Goal: Transaction & Acquisition: Purchase product/service

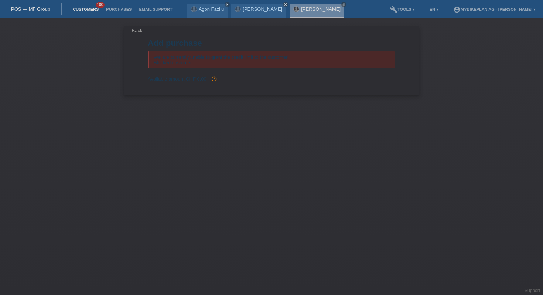
click at [79, 8] on link "Customers" at bounding box center [85, 9] width 33 height 4
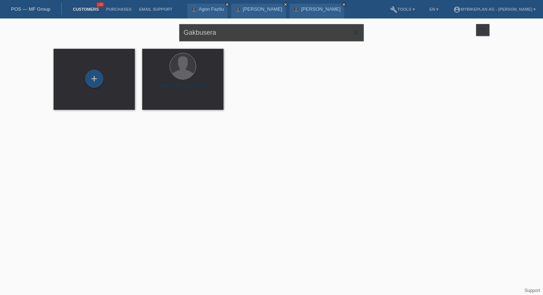
click at [205, 34] on input "Gakbusera" at bounding box center [271, 32] width 185 height 17
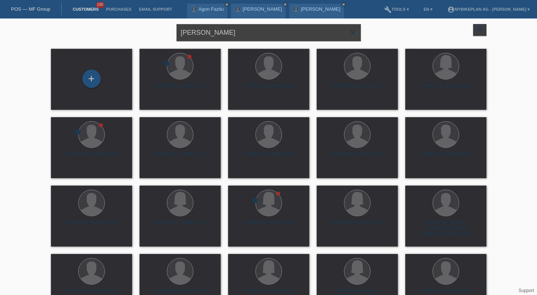
click at [235, 34] on input "johann ess" at bounding box center [268, 32] width 185 height 17
type input "alexander ess"
click at [94, 76] on div "+" at bounding box center [92, 78] width 18 height 13
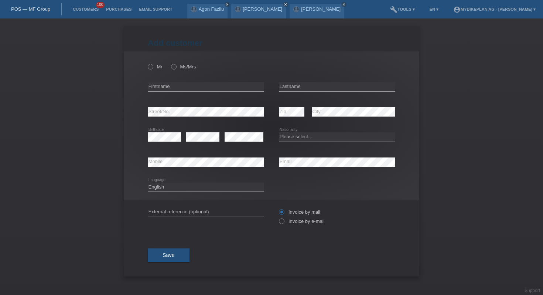
click at [154, 63] on div "Mr Ms/Mrs" at bounding box center [206, 66] width 116 height 15
click at [147, 63] on icon at bounding box center [147, 63] width 0 height 0
click at [152, 68] on input "Mr" at bounding box center [150, 66] width 5 height 5
radio input "true"
click at [164, 87] on input "text" at bounding box center [206, 86] width 116 height 9
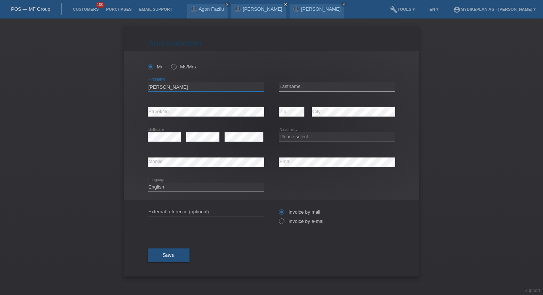
type input "[PERSON_NAME]"
click at [304, 89] on input "text" at bounding box center [337, 86] width 116 height 9
type input "Ess"
click at [202, 119] on div "error Street/No." at bounding box center [206, 111] width 116 height 25
click at [183, 116] on div "error Street/No." at bounding box center [206, 112] width 116 height 10
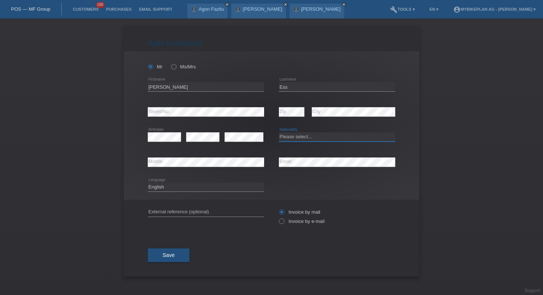
click at [309, 133] on select "Please select... Switzerland Austria Germany Liechtenstein ------------ Afghani…" at bounding box center [337, 136] width 116 height 9
select select "CH"
click at [279, 132] on select "Please select... Switzerland Austria Germany Liechtenstein ------------ Afghani…" at bounding box center [337, 136] width 116 height 9
click at [196, 185] on select "Deutsch Français Italiano English" at bounding box center [206, 186] width 116 height 9
select select "de"
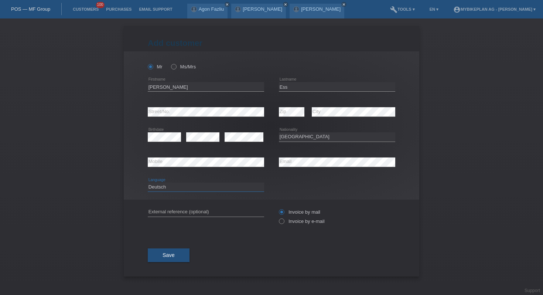
click at [148, 182] on select "Deutsch Français Italiano English" at bounding box center [206, 186] width 116 height 9
click at [284, 220] on label "Invoice by e-mail" at bounding box center [302, 221] width 46 height 6
click at [283, 220] on input "Invoice by e-mail" at bounding box center [281, 222] width 5 height 9
radio input "true"
click at [162, 254] on button "Save" at bounding box center [169, 255] width 42 height 14
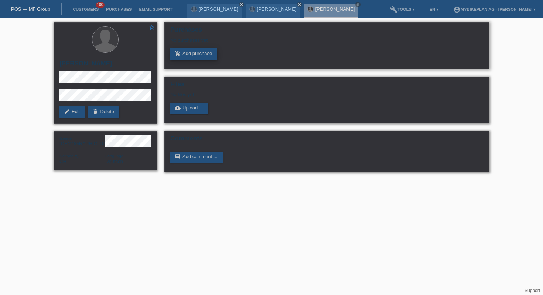
click at [192, 51] on link "add_shopping_cart Add purchase" at bounding box center [193, 53] width 47 height 11
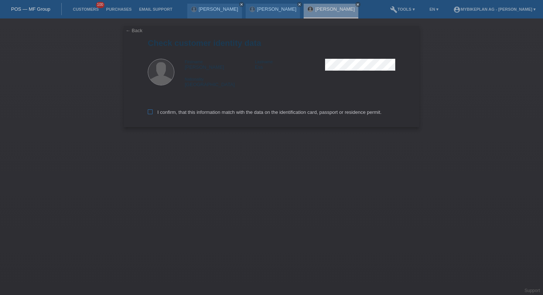
click at [192, 115] on label "I confirm, that this information match with the data on the identification card…" at bounding box center [265, 112] width 234 height 6
click at [152, 114] on input "I confirm, that this information match with the data on the identification card…" at bounding box center [150, 111] width 5 height 5
checkbox input "true"
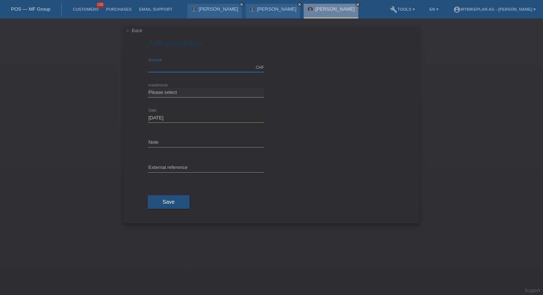
click at [161, 66] on input "text" at bounding box center [206, 67] width 116 height 9
type input "5499.00"
click at [155, 90] on select "Please select 6 instalments 12 instalments 18 instalments 24 instalments 36 ins…" at bounding box center [206, 92] width 116 height 9
select select "488"
click at [148, 88] on select "Please select 6 instalments 12 instalments 18 instalments 24 instalments 36 ins…" at bounding box center [206, 92] width 116 height 9
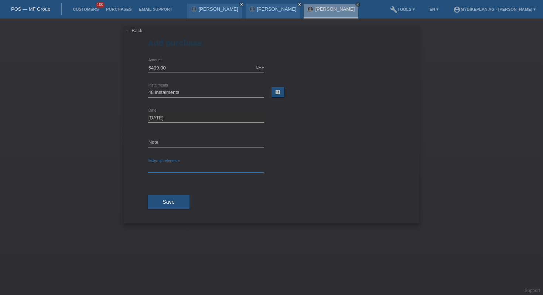
click at [162, 163] on input "text" at bounding box center [206, 167] width 116 height 9
paste input "42115728465"
type input "42115728465"
click at [138, 30] on link "← Back" at bounding box center [133, 31] width 17 height 6
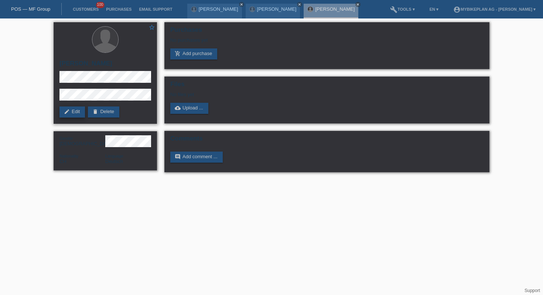
click at [73, 110] on link "edit Edit" at bounding box center [71, 111] width 25 height 11
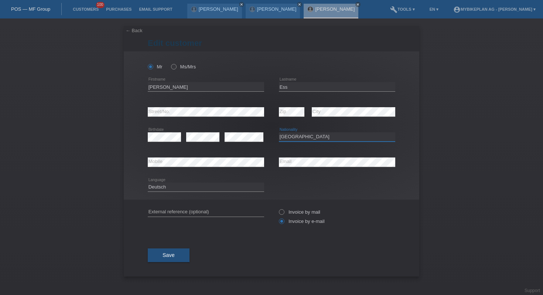
click at [305, 136] on select "Please select... Switzerland Austria Germany Liechtenstein ------------ Afghani…" at bounding box center [337, 136] width 116 height 9
select select "DE"
click at [279, 132] on select "Please select... Switzerland Austria Germany Liechtenstein ------------ Afghani…" at bounding box center [337, 136] width 116 height 9
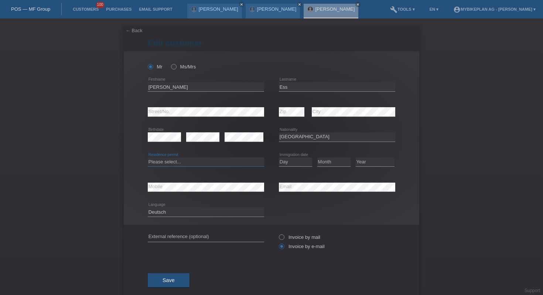
click at [212, 164] on select "Please select... C B B - Refugee status Other" at bounding box center [206, 161] width 116 height 9
select select "C"
click at [148, 157] on select "Please select... C B B - Refugee status Other" at bounding box center [206, 161] width 116 height 9
click at [293, 163] on select "Day 01 02 03 04 05 06 07 08 09 10 11" at bounding box center [295, 161] width 33 height 9
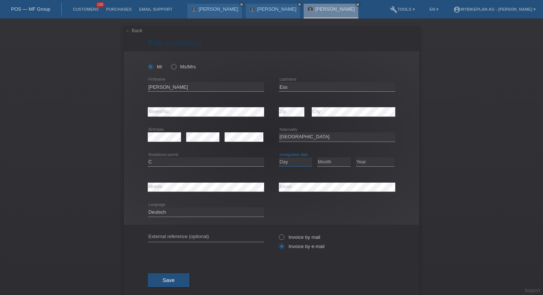
click at [293, 163] on select "Day 01 02 03 04 05 06 07 08 09 10 11" at bounding box center [295, 161] width 33 height 9
select select "23"
click at [279, 157] on select "Day 01 02 03 04 05 06 07 08 09 10 11" at bounding box center [295, 161] width 33 height 9
click at [322, 162] on select "Month 01 02 03 04 05 06 07 08 09 10 11" at bounding box center [333, 161] width 33 height 9
select select "09"
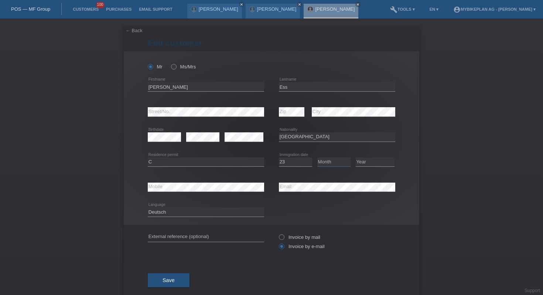
click at [317, 157] on select "Month 01 02 03 04 05 06 07 08 09 10 11" at bounding box center [333, 161] width 33 height 9
click at [360, 152] on div "Year 2025 2024 2023 2022 2021 2020 2019 2018 2017" at bounding box center [374, 161] width 39 height 25
click at [360, 161] on select "Year 2025 2024 2023 2022 2021 2020 2019 2018 2017 2016 2015 2014 2013 2012 2011…" at bounding box center [374, 161] width 39 height 9
select select "2014"
click at [355, 157] on select "Year 2025 2024 2023 2022 2021 2020 2019 2018 2017 2016 2015 2014 2013 2012 2011…" at bounding box center [374, 161] width 39 height 9
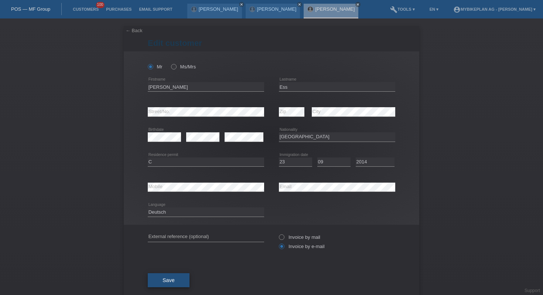
click at [180, 282] on button "Save" at bounding box center [169, 280] width 42 height 14
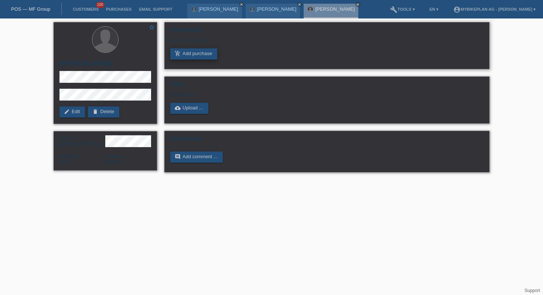
click at [193, 56] on link "add_shopping_cart Add purchase" at bounding box center [193, 53] width 47 height 11
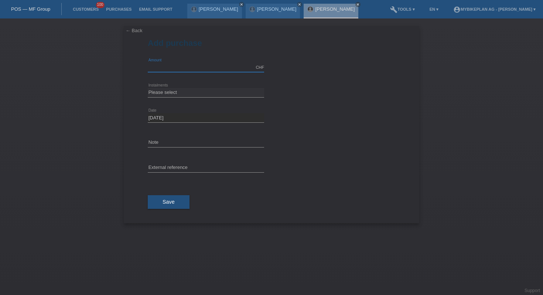
click at [164, 68] on input "text" at bounding box center [206, 67] width 116 height 9
type input "5499.00"
click at [156, 93] on select "Please select 6 instalments 12 instalments 18 instalments 24 instalments 36 ins…" at bounding box center [206, 92] width 116 height 9
select select "488"
click at [148, 88] on select "Please select 6 instalments 12 instalments 18 instalments 24 instalments 36 ins…" at bounding box center [206, 92] width 116 height 9
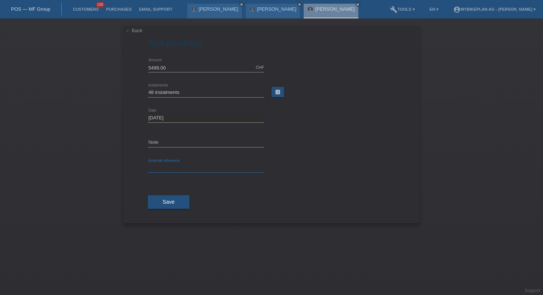
click at [162, 165] on input "text" at bounding box center [206, 167] width 116 height 9
paste input "42115728465"
type input "42115728465"
click at [162, 201] on button "Save" at bounding box center [169, 202] width 42 height 14
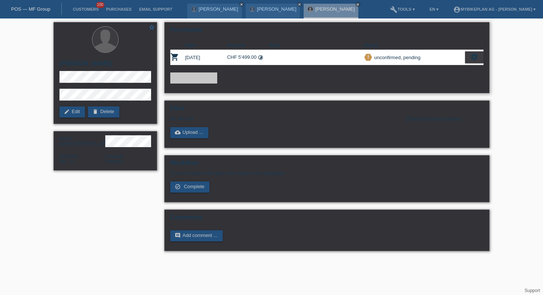
click at [475, 62] on div "settings" at bounding box center [474, 57] width 18 height 12
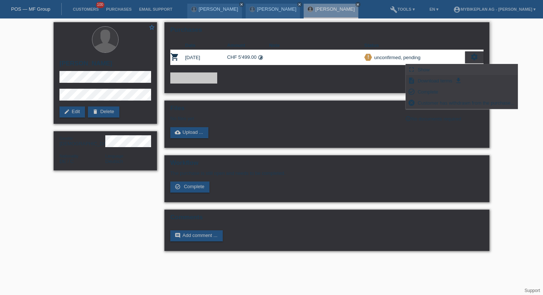
click at [450, 73] on div "fullscreen Show" at bounding box center [461, 69] width 111 height 11
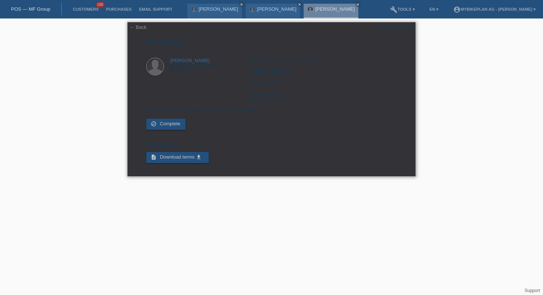
click at [388, 27] on div "POSP00026173" at bounding box center [395, 27] width 35 height 6
click at [275, 104] on div "Zürich, 15.08.2025 CHF 5'499.00 48 instalments External reference 42115728465" at bounding box center [323, 83] width 146 height 50
click at [79, 9] on link "Customers" at bounding box center [85, 9] width 33 height 4
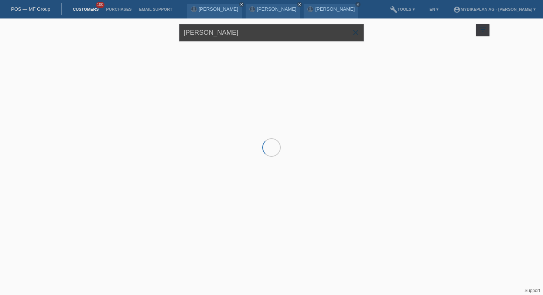
click at [234, 36] on input "alexander ess" at bounding box center [271, 32] width 185 height 17
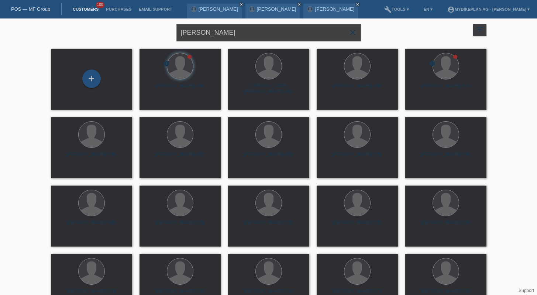
type input "alban selmonaj"
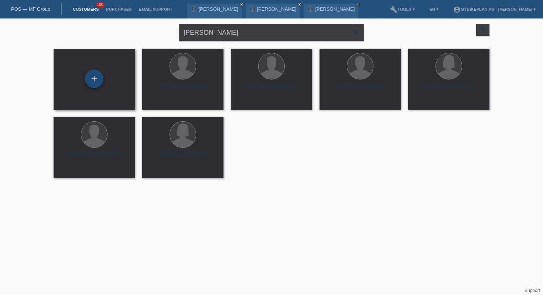
click at [96, 81] on div "+" at bounding box center [94, 78] width 18 height 18
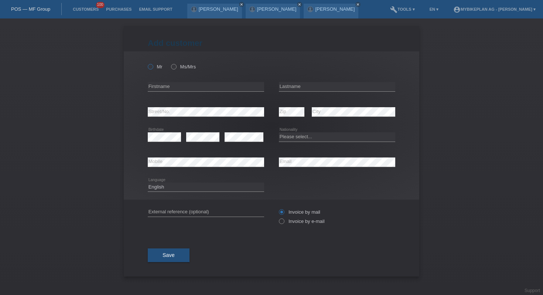
click at [152, 64] on input "Mr" at bounding box center [150, 66] width 5 height 5
radio input "true"
click at [160, 81] on div "error Firstname" at bounding box center [206, 86] width 116 height 25
click at [160, 86] on input "text" at bounding box center [206, 86] width 116 height 9
type input "Alban"
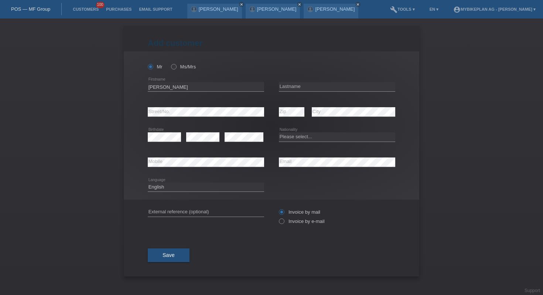
click at [365, 79] on div "error Lastname" at bounding box center [337, 86] width 116 height 25
click at [357, 90] on input "text" at bounding box center [337, 86] width 116 height 9
type input "Selmonaj"
click at [240, 128] on div "error" at bounding box center [243, 136] width 39 height 25
click at [310, 138] on select "Please select... Switzerland Austria Germany Liechtenstein ------------ Afghani…" at bounding box center [337, 136] width 116 height 9
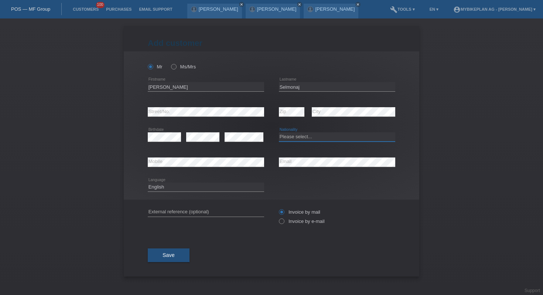
select select "CH"
click at [279, 132] on select "Please select... Switzerland Austria Germany Liechtenstein ------------ Afghani…" at bounding box center [337, 136] width 116 height 9
click at [243, 190] on select "Deutsch Français Italiano English" at bounding box center [206, 186] width 116 height 9
click at [148, 182] on select "Deutsch Français Italiano English" at bounding box center [206, 186] width 116 height 9
click at [234, 193] on div "Deutsch Français Italiano English error Language" at bounding box center [206, 187] width 116 height 25
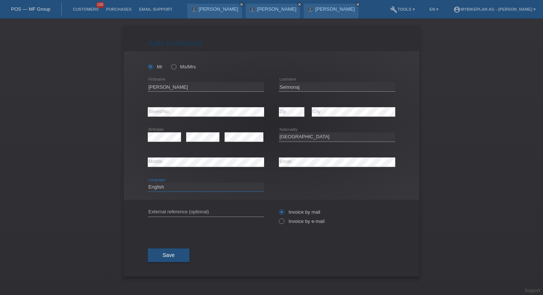
click at [236, 185] on select "Deutsch Français Italiano English" at bounding box center [206, 186] width 116 height 9
select select "de"
click at [148, 182] on select "Deutsch Français Italiano English" at bounding box center [206, 186] width 116 height 9
click at [310, 220] on label "Invoice by e-mail" at bounding box center [302, 221] width 46 height 6
click at [283, 220] on input "Invoice by e-mail" at bounding box center [281, 222] width 5 height 9
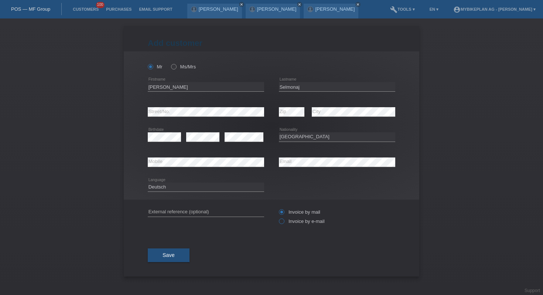
radio input "true"
click at [172, 257] on span "Save" at bounding box center [168, 255] width 12 height 6
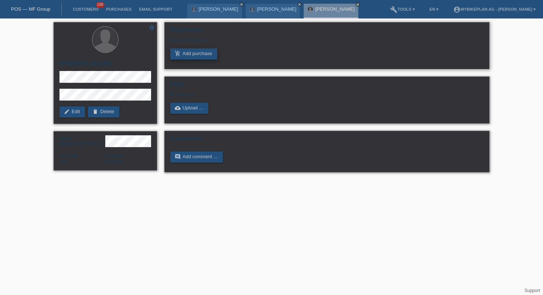
click at [184, 52] on link "add_shopping_cart Add purchase" at bounding box center [193, 53] width 47 height 11
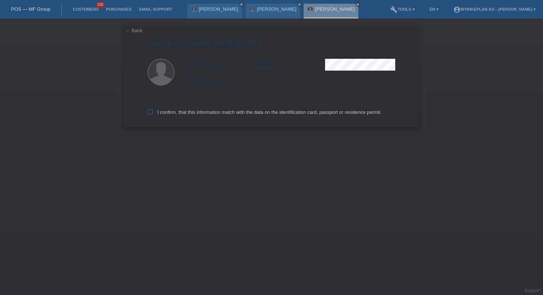
click at [173, 115] on label "I confirm, that this information match with the data on the identification card…" at bounding box center [265, 112] width 234 height 6
click at [152, 114] on input "I confirm, that this information match with the data on the identification card…" at bounding box center [150, 111] width 5 height 5
checkbox input "true"
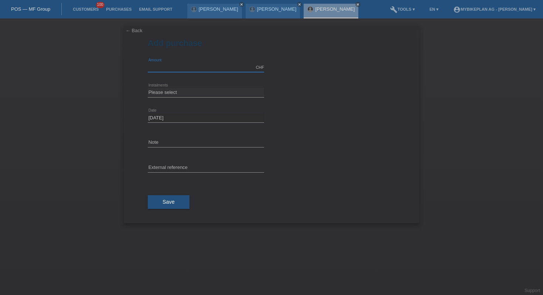
click at [190, 70] on input "text" at bounding box center [206, 67] width 116 height 9
type input "4490.00"
click at [176, 93] on select "Please select 6 instalments 12 instalments 18 instalments 24 instalments 36 ins…" at bounding box center [206, 92] width 116 height 9
select select "487"
click at [148, 88] on select "Please select 6 instalments 12 instalments 18 instalments 24 instalments 36 ins…" at bounding box center [206, 92] width 116 height 9
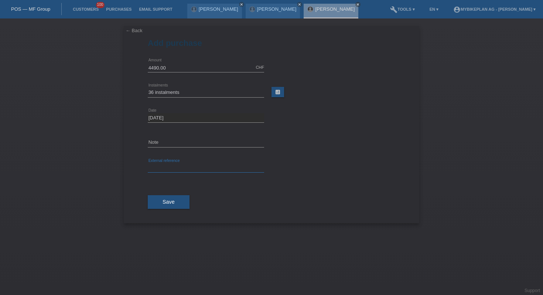
click at [174, 169] on input "text" at bounding box center [206, 167] width 116 height 9
paste input "42184969999"
type input "42184969999"
click at [178, 204] on button "Save" at bounding box center [169, 202] width 42 height 14
